Goal: Check status: Check status

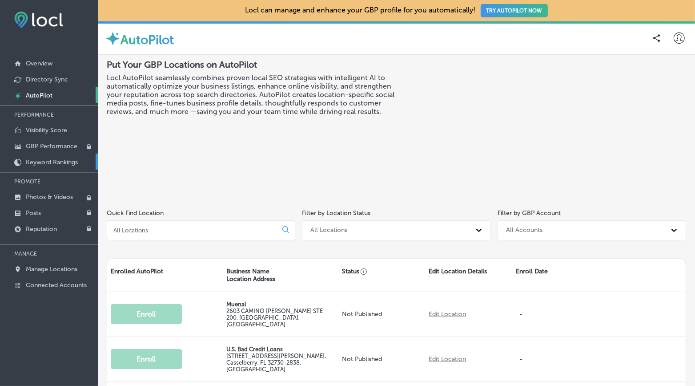
click at [43, 167] on link "Keyword Rankings" at bounding box center [49, 161] width 98 height 16
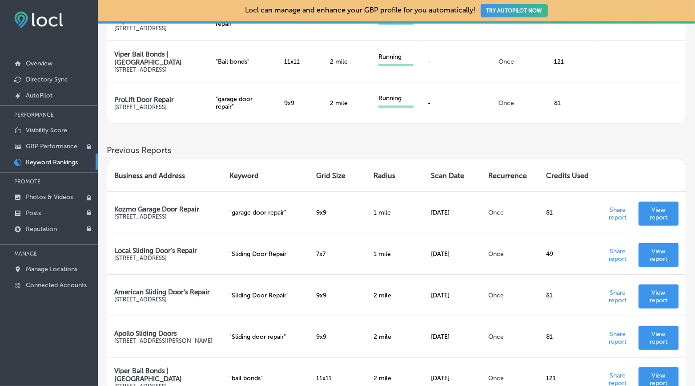
scroll to position [407, 0]
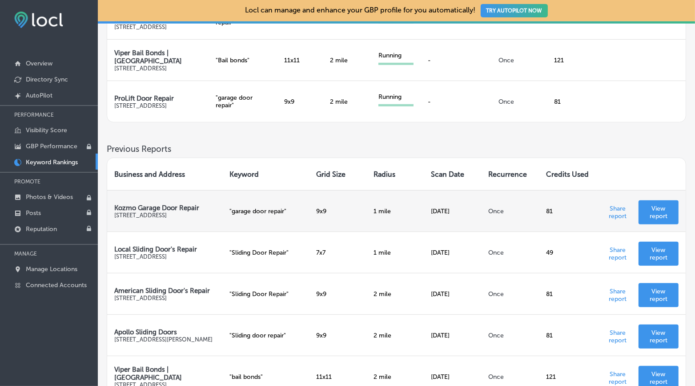
click at [653, 220] on p "View report" at bounding box center [659, 212] width 26 height 15
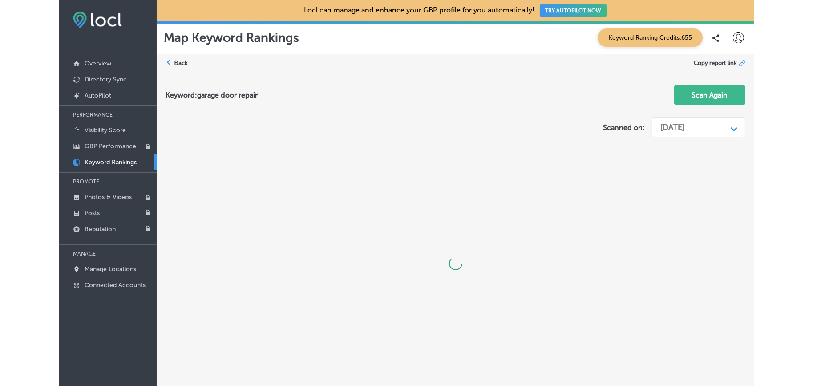
scroll to position [25, 0]
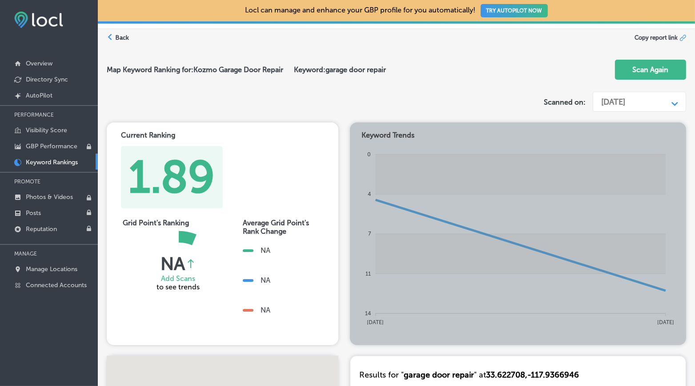
drag, startPoint x: 694, startPoint y: 383, endPoint x: 725, endPoint y: 394, distance: 32.5
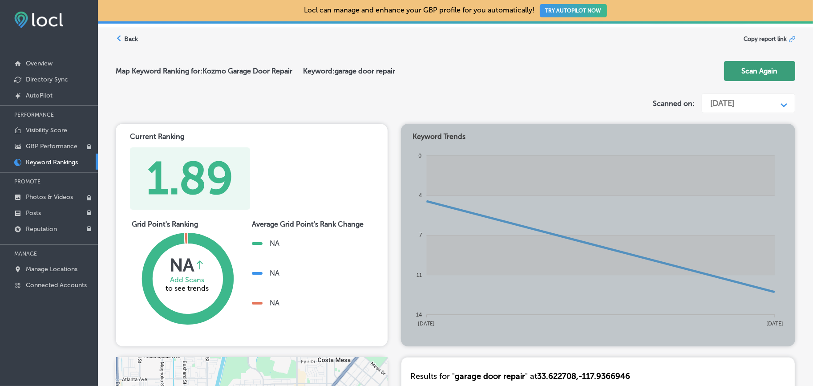
click at [695, 77] on button "Scan Again" at bounding box center [759, 71] width 71 height 20
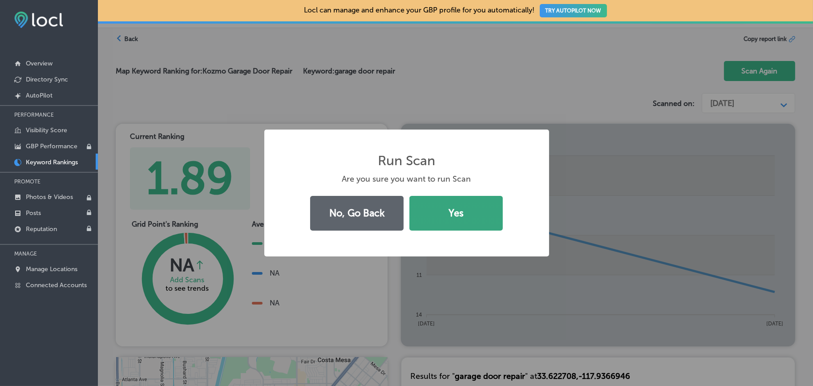
click at [475, 220] on button "Yes" at bounding box center [455, 213] width 93 height 35
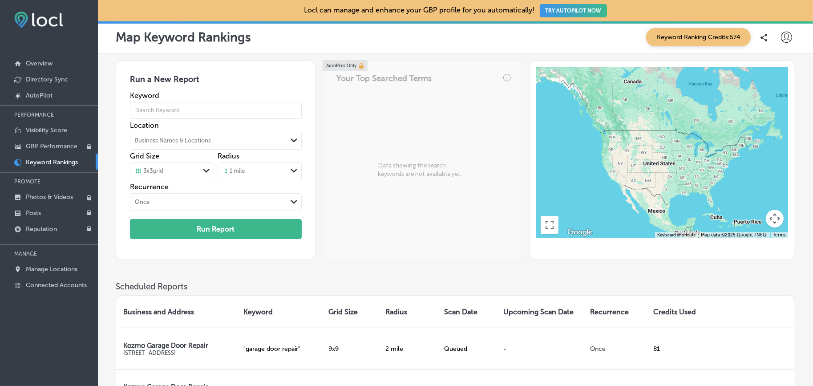
click at [400, 188] on div "AutoPilot Only Your Top Searched Terms Data showing the search keywords are not…" at bounding box center [422, 160] width 199 height 200
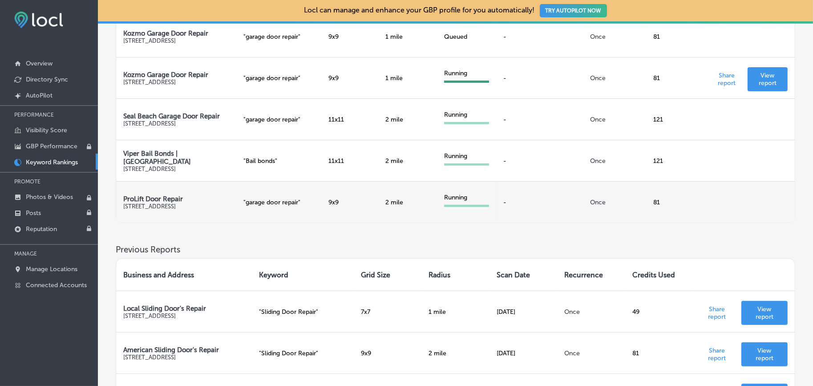
scroll to position [359, 0]
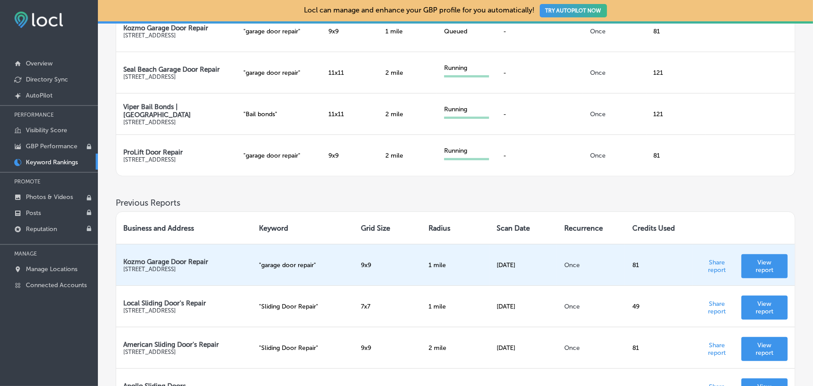
click at [695, 268] on p "View report" at bounding box center [764, 265] width 32 height 15
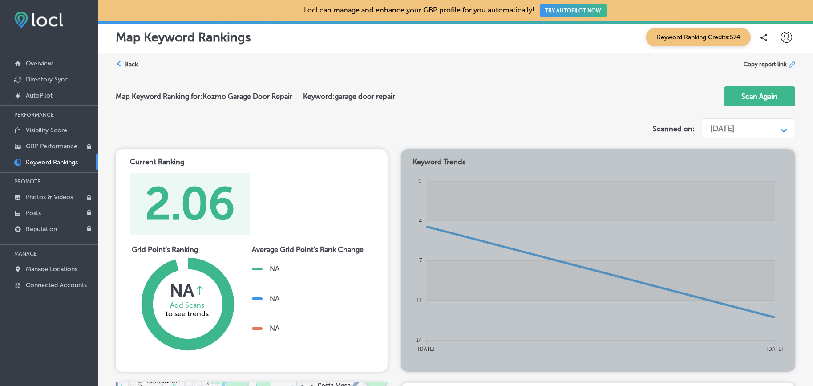
click at [168, 97] on h2 "Map Keyword Ranking for: Kozmo Garage Door Repair" at bounding box center [209, 96] width 187 height 8
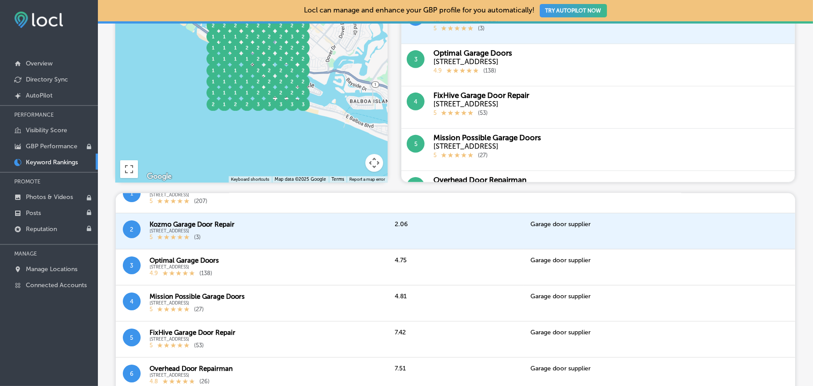
scroll to position [102, 0]
